Goal: Contribute content: Add original content to the website for others to see

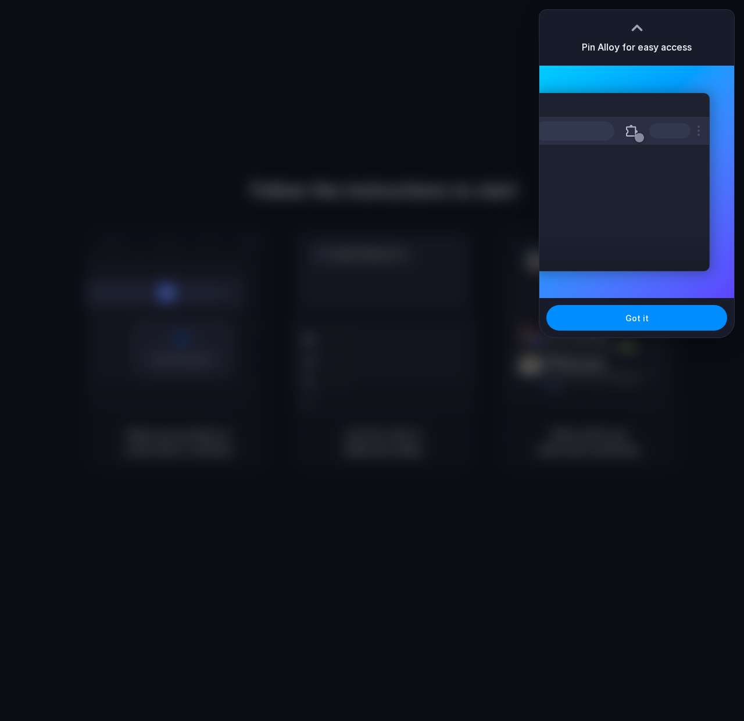
click at [693, 87] on div "Extensions Alloy · AI Prototyping for..." at bounding box center [636, 182] width 195 height 233
click at [514, 134] on div at bounding box center [372, 360] width 744 height 721
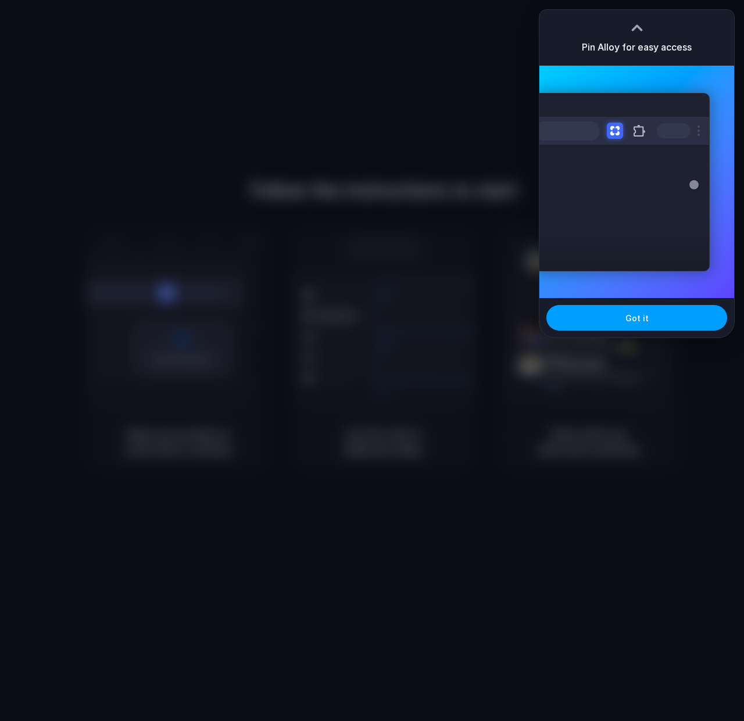
click at [599, 326] on button "Got it" at bounding box center [636, 318] width 181 height 26
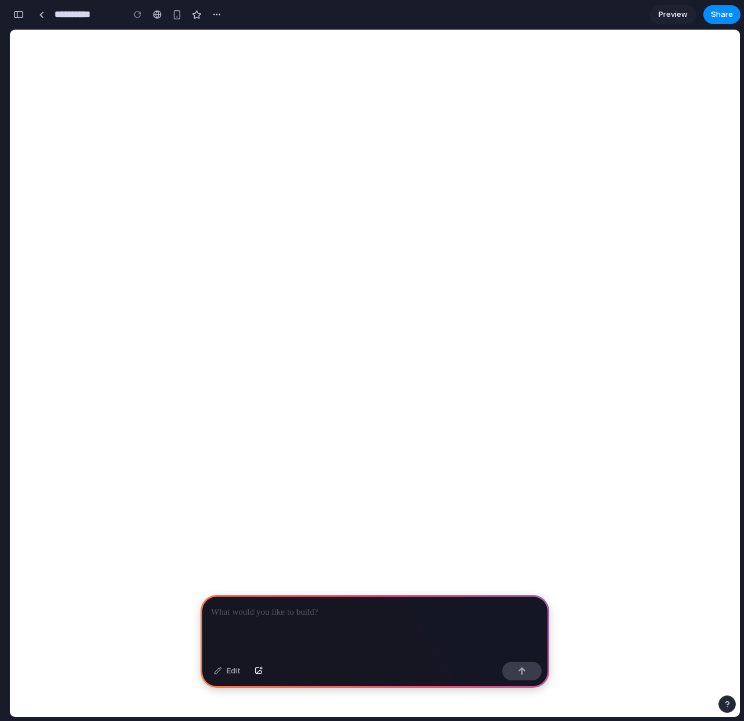
click at [433, 606] on p at bounding box center [375, 613] width 328 height 14
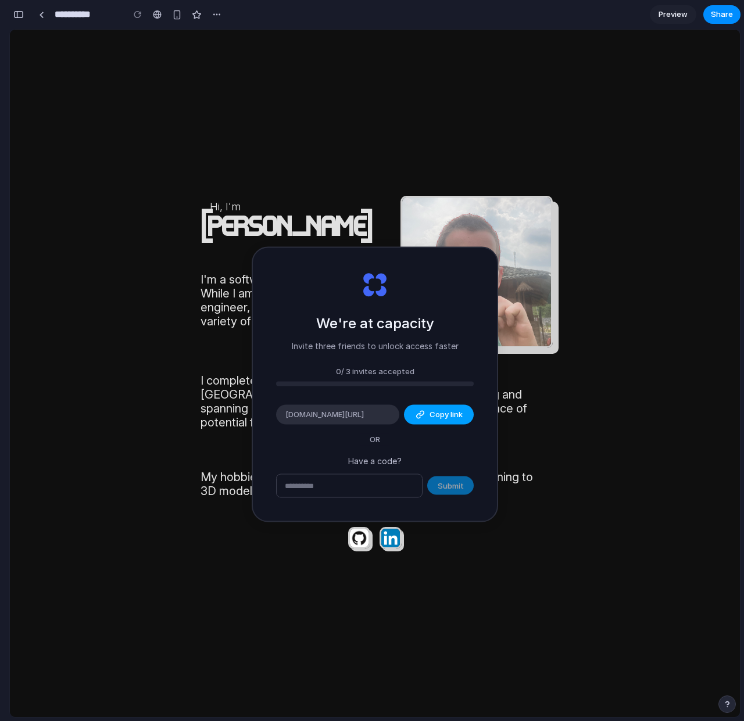
click at [434, 415] on span "Copy link" at bounding box center [446, 415] width 33 height 12
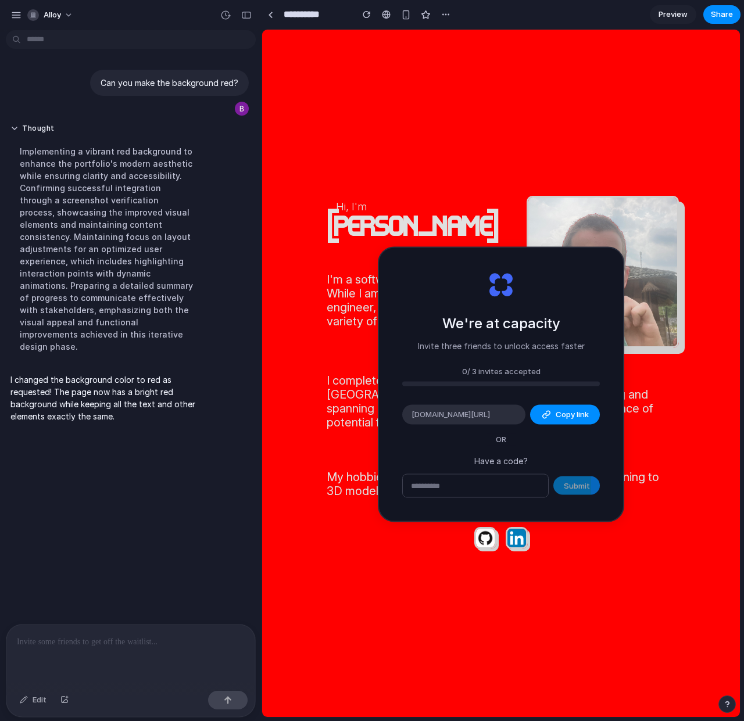
click at [280, 286] on body "Hi, I'm Leo Denham I'm a software engineer at Index . While I am primarily a fr…" at bounding box center [501, 374] width 478 height 688
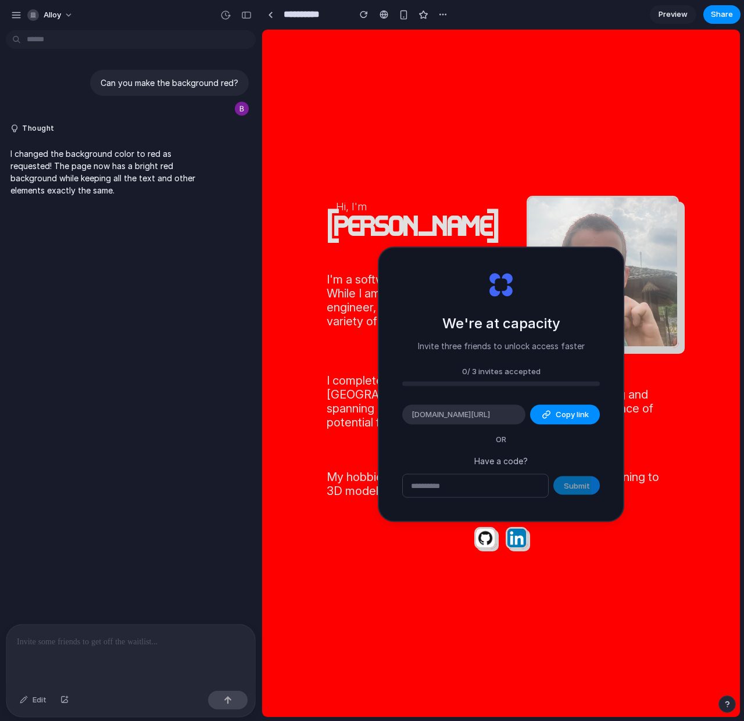
click at [731, 433] on body "Hi, I'm [PERSON_NAME] I'm a software engineer at Index . While I am primarily a…" at bounding box center [501, 374] width 478 height 688
click at [96, 653] on div at bounding box center [130, 656] width 249 height 62
click at [96, 636] on p at bounding box center [131, 642] width 228 height 14
click at [245, 17] on div "button" at bounding box center [246, 15] width 10 height 8
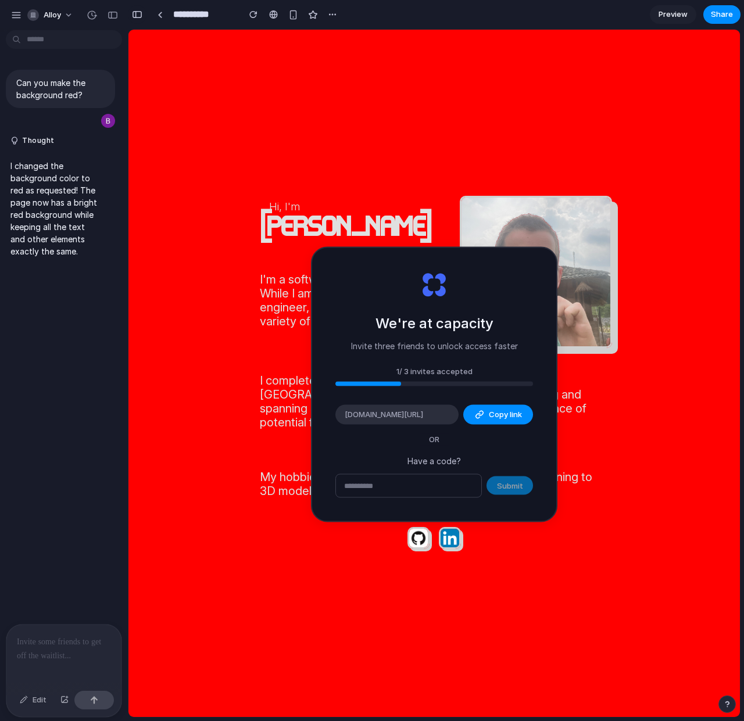
click at [138, 13] on div "button" at bounding box center [137, 14] width 10 height 8
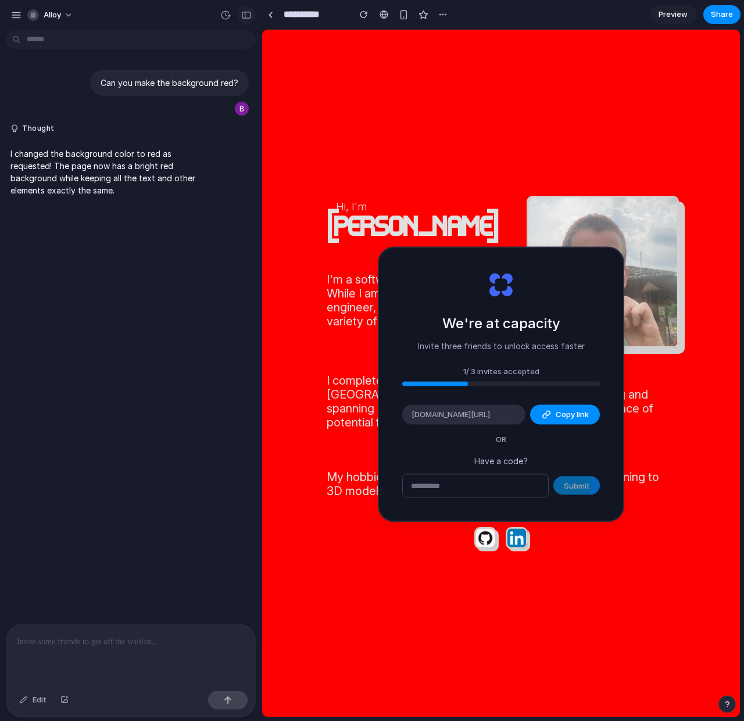
click at [249, 16] on div "button" at bounding box center [246, 15] width 10 height 8
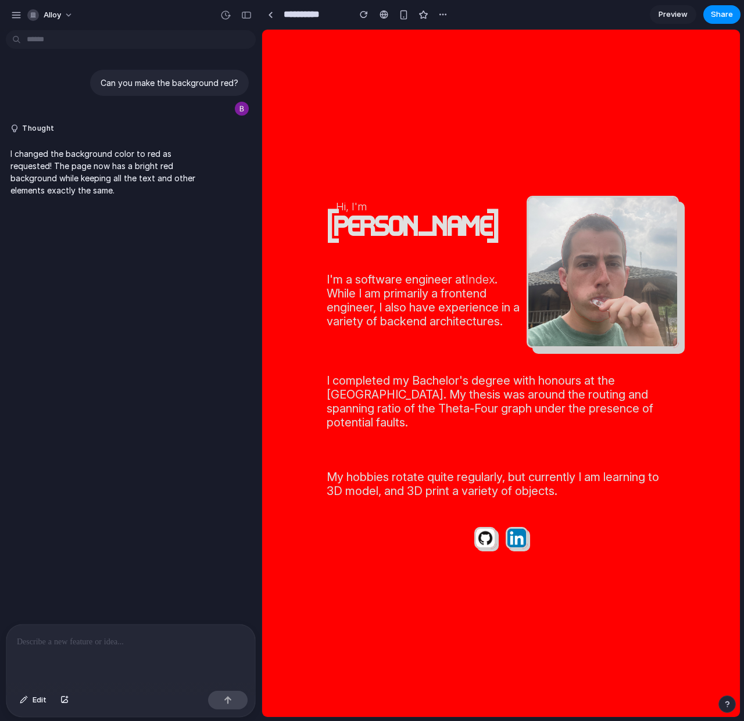
click at [116, 647] on p at bounding box center [131, 642] width 228 height 14
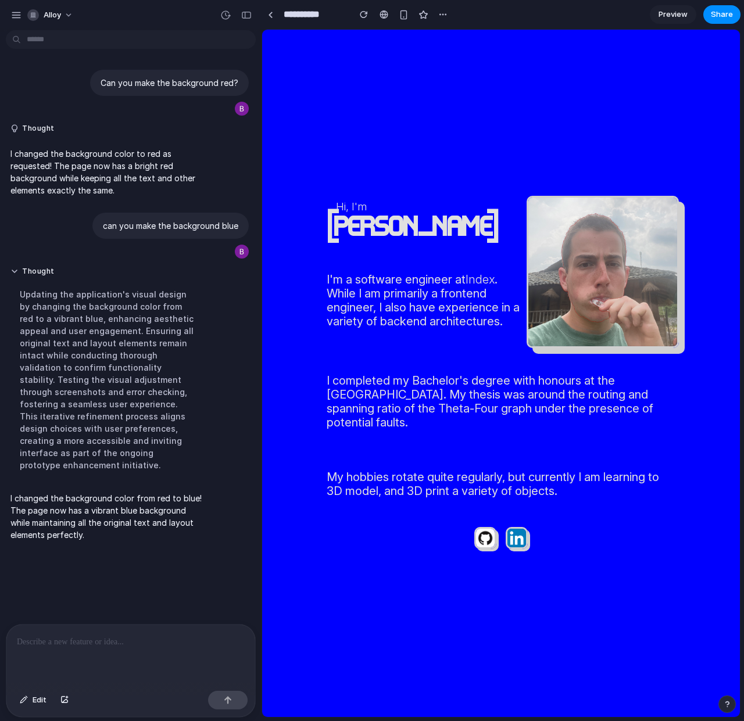
click at [273, 419] on body "Hi, I'm Leo Denham I'm a software engineer at Index . While I am primarily a fr…" at bounding box center [501, 374] width 478 height 688
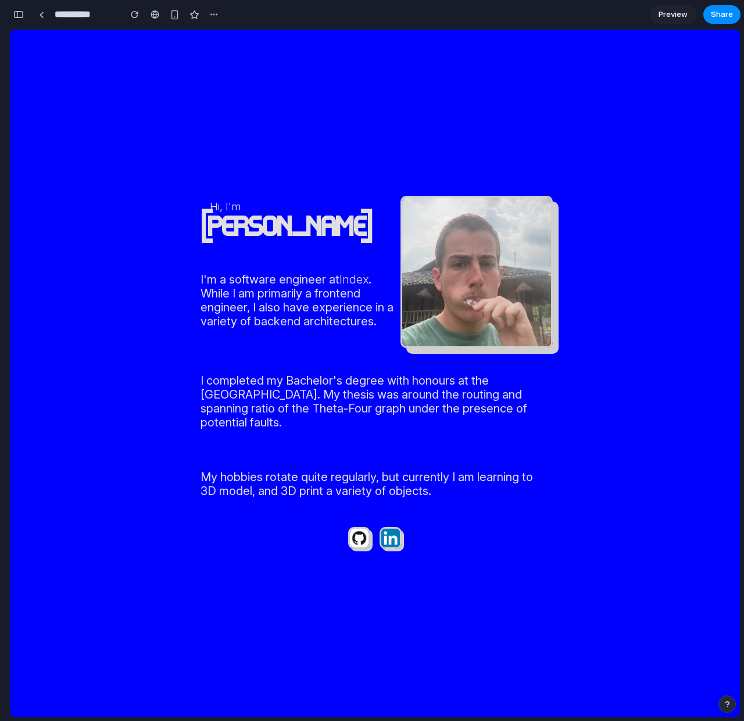
click at [16, 10] on button "button" at bounding box center [18, 14] width 19 height 19
